Goal: Task Accomplishment & Management: Complete application form

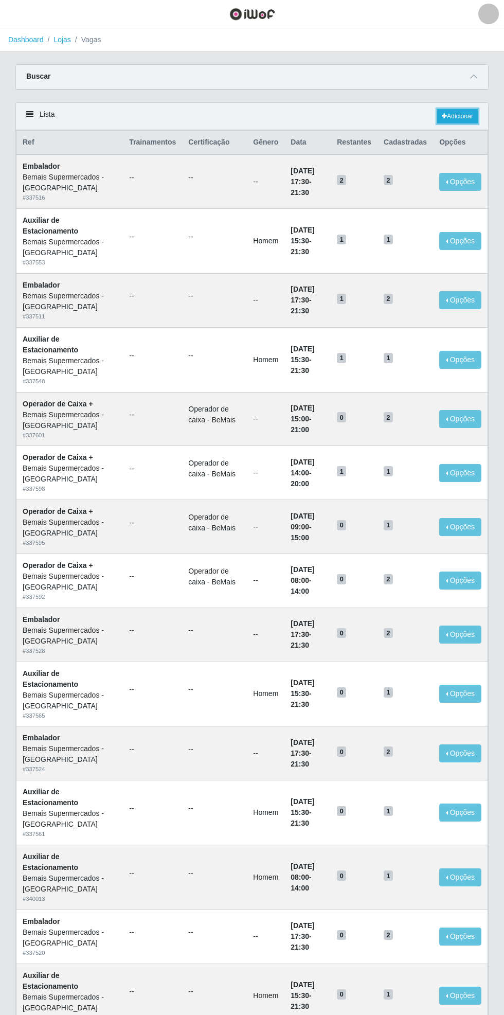
click at [468, 114] on link "Adicionar" at bounding box center [457, 116] width 41 height 14
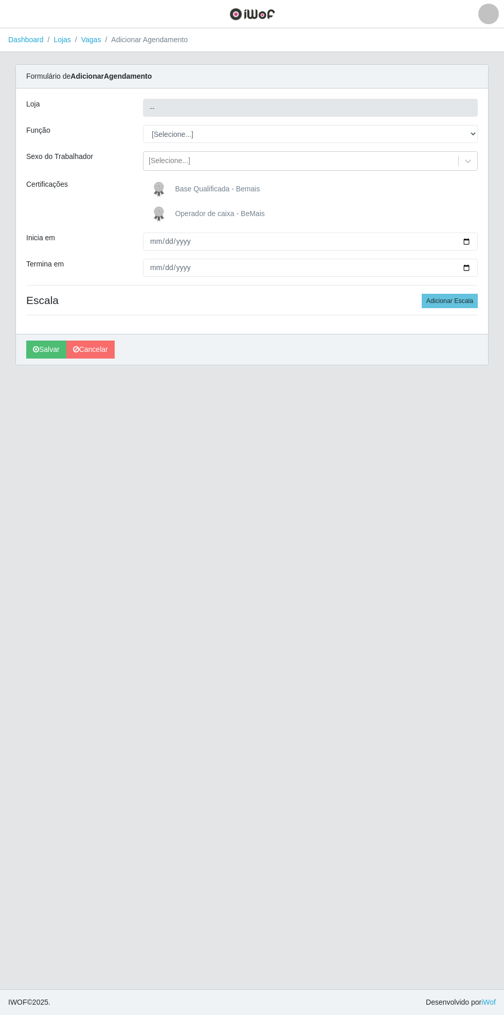
type input "Bemais Supermercados - [GEOGRAPHIC_DATA]"
click at [227, 189] on span "Base Qualificada - Bemais" at bounding box center [217, 189] width 85 height 8
click at [0, 0] on input "Base Qualificada - Bemais" at bounding box center [0, 0] width 0 height 0
click at [473, 130] on select "[Selecione...] ASG ASG + ASG ++ Auxiliar de Estacionamento Auxiliar de Estacion…" at bounding box center [310, 134] width 335 height 18
select select "119"
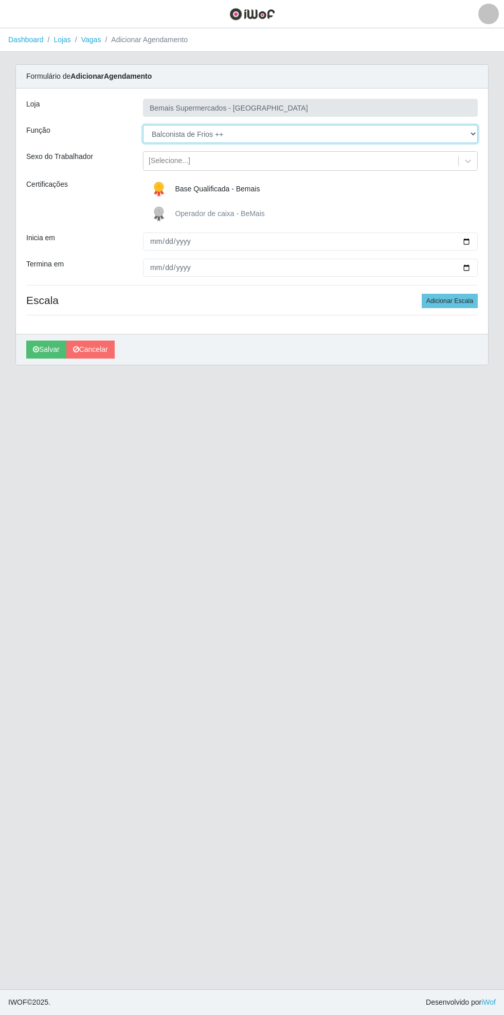
click at [143, 125] on select "[Selecione...] ASG ASG + ASG ++ Auxiliar de Estacionamento Auxiliar de Estacion…" at bounding box center [310, 134] width 335 height 18
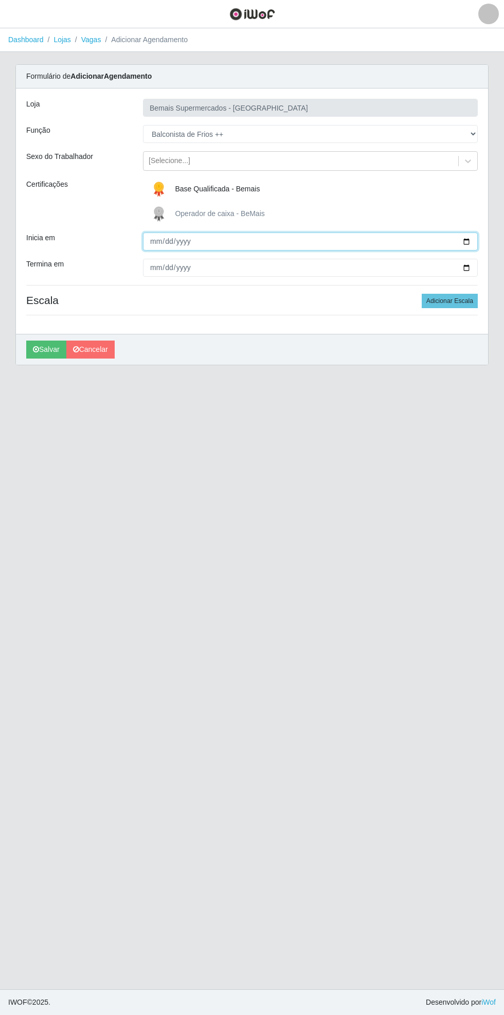
click at [475, 241] on input "Inicia em" at bounding box center [310, 241] width 335 height 18
type input "[DATE]"
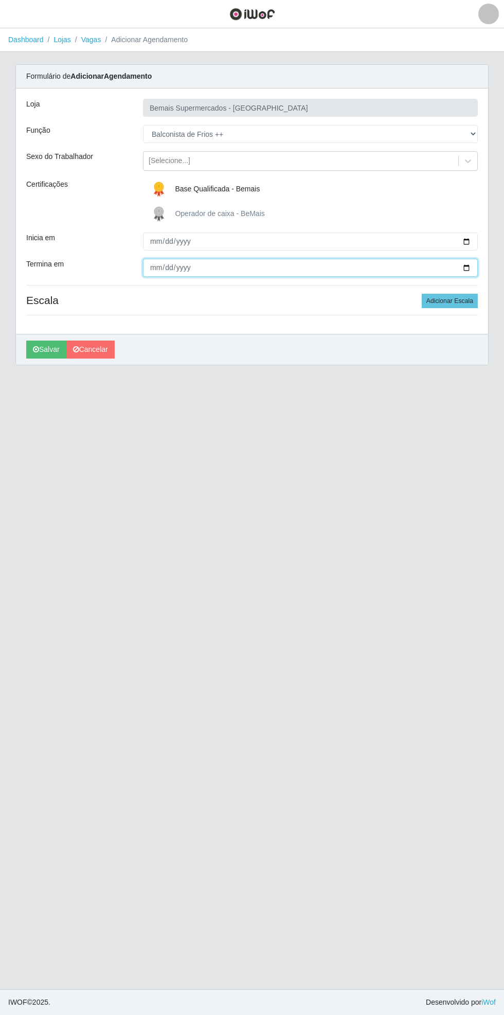
click at [472, 267] on input "Termina em" at bounding box center [310, 268] width 335 height 18
type input "[DATE]"
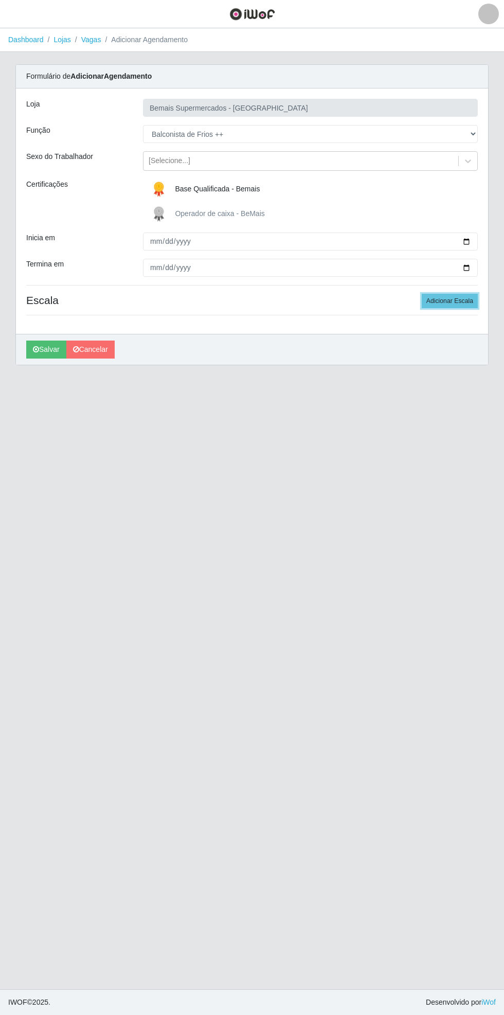
click at [465, 295] on button "Adicionar Escala" at bounding box center [450, 301] width 56 height 14
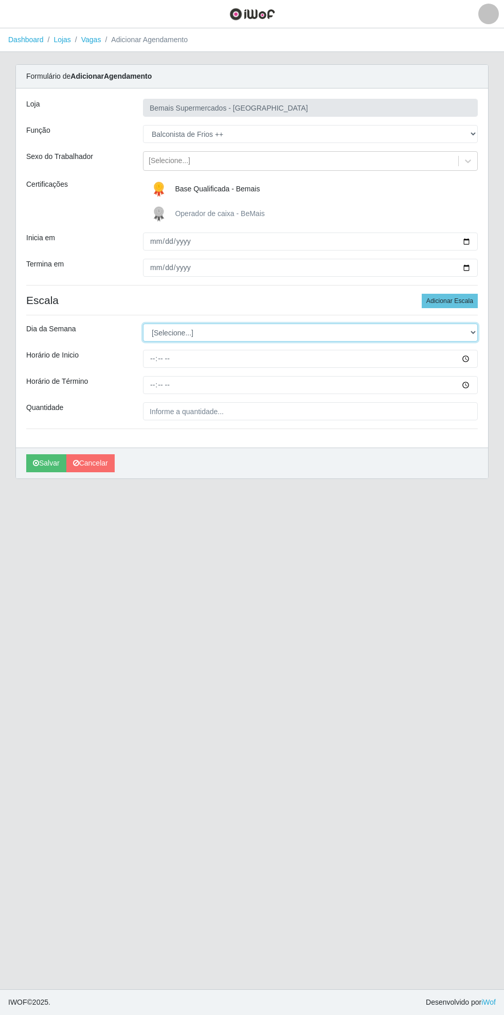
click at [475, 331] on select "[Selecione...] Segunda Terça Quarta Quinta Sexta Sábado Domingo" at bounding box center [310, 332] width 335 height 18
select select "0"
click at [143, 323] on select "[Selecione...] Segunda Terça Quarta Quinta Sexta Sábado Domingo" at bounding box center [310, 332] width 335 height 18
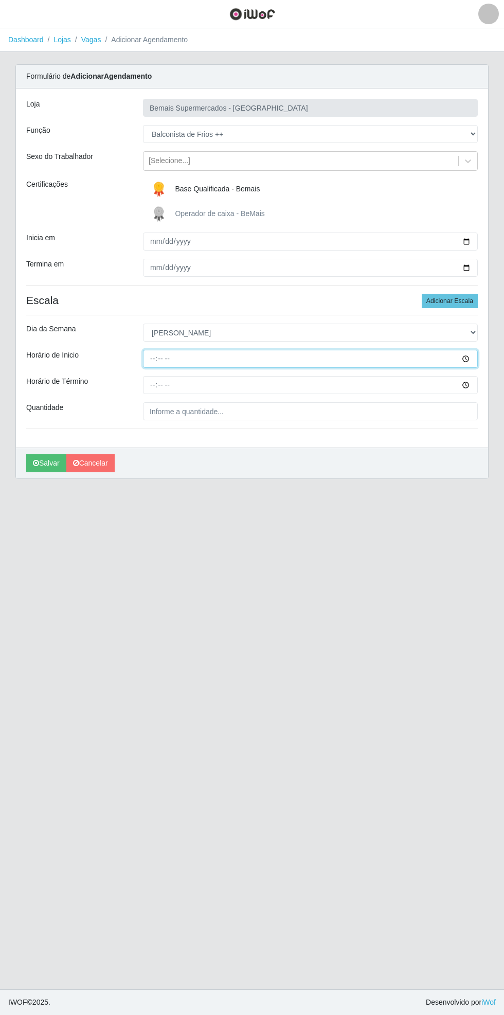
click at [474, 351] on input "Horário de Inicio" at bounding box center [310, 359] width 335 height 18
type input "15:00"
click at [473, 384] on input "Horário de Término" at bounding box center [310, 385] width 335 height 18
type input "21:00"
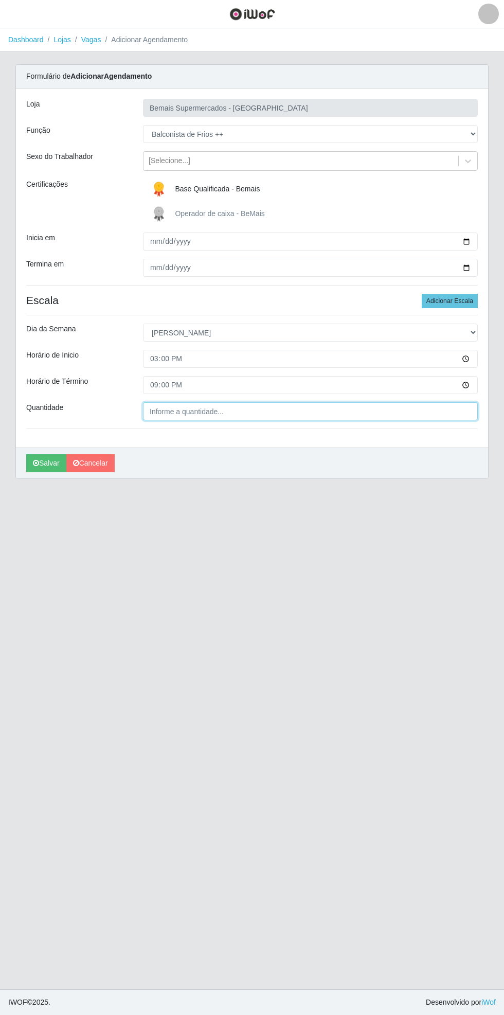
click at [217, 407] on input "Quantidade" at bounding box center [310, 411] width 335 height 18
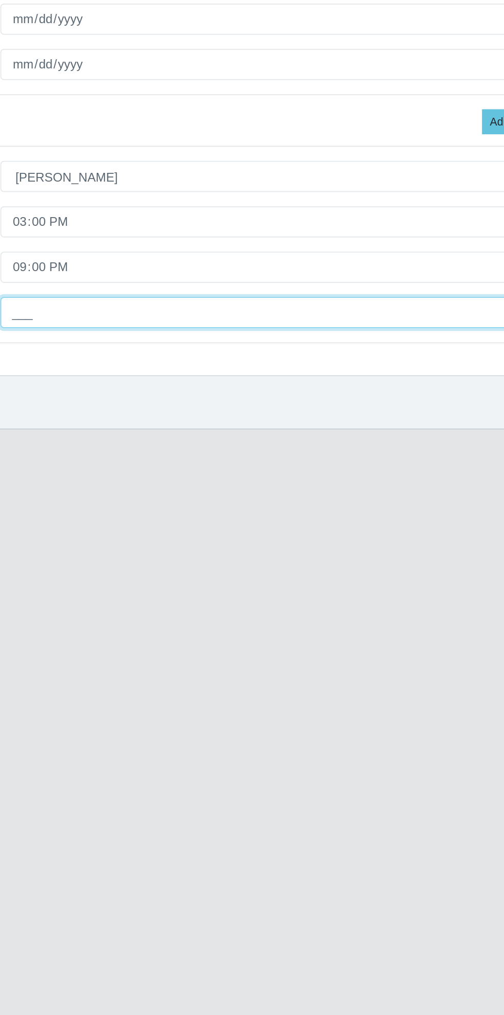
type input "1__"
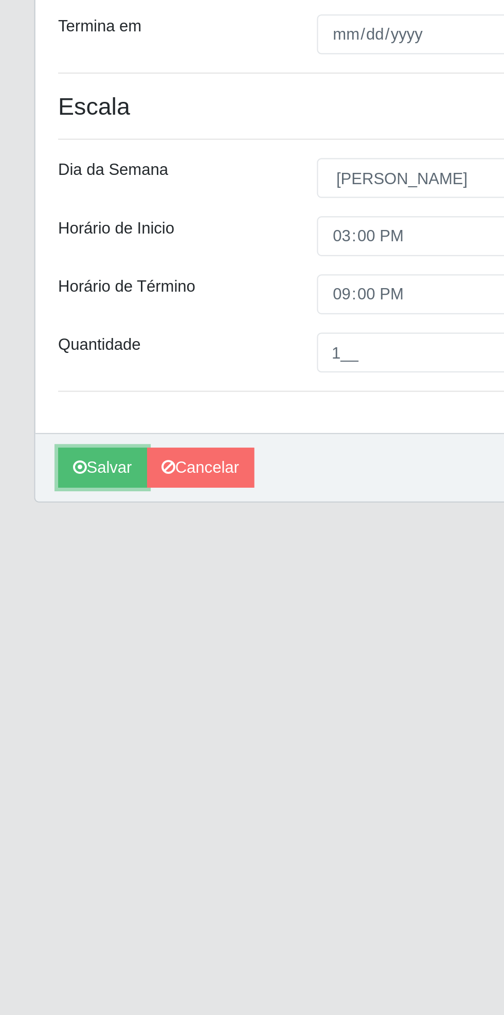
click at [41, 465] on button "Salvar" at bounding box center [46, 463] width 40 height 18
